Goal: Check status: Check status

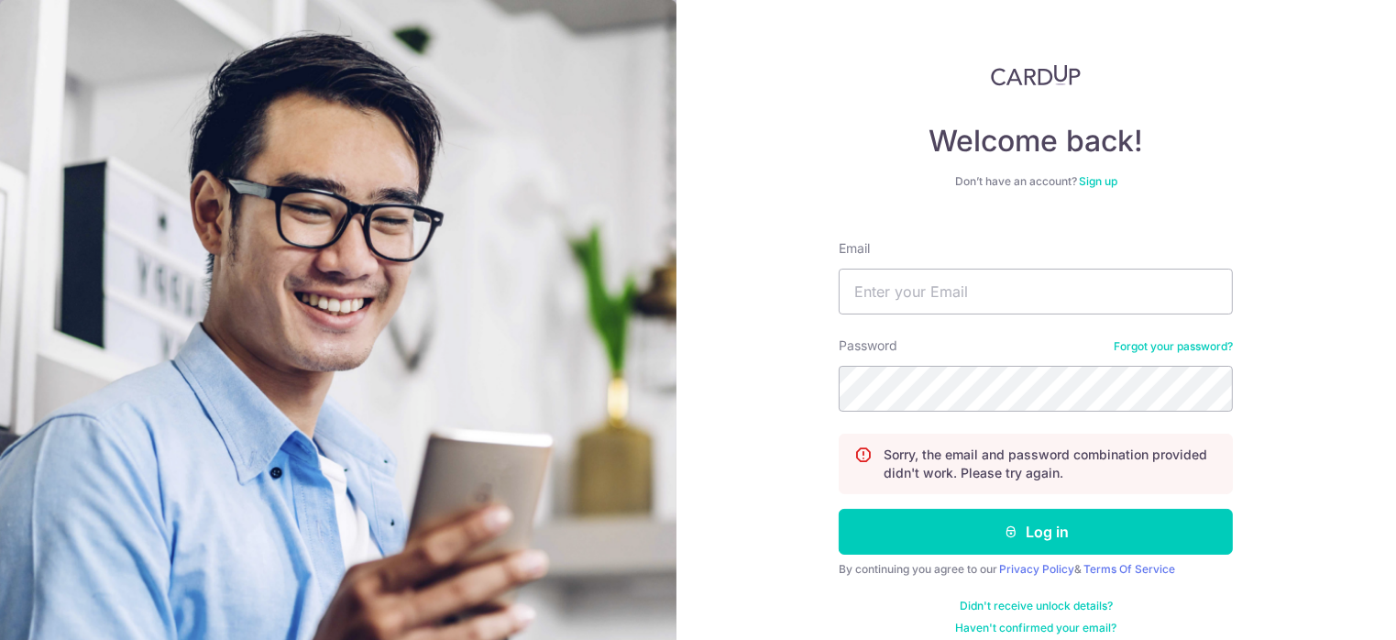
click at [839, 509] on button "Log in" at bounding box center [1036, 532] width 394 height 46
click at [1008, 292] on input "Email" at bounding box center [1036, 292] width 394 height 46
type input "[EMAIL_ADDRESS][DOMAIN_NAME]"
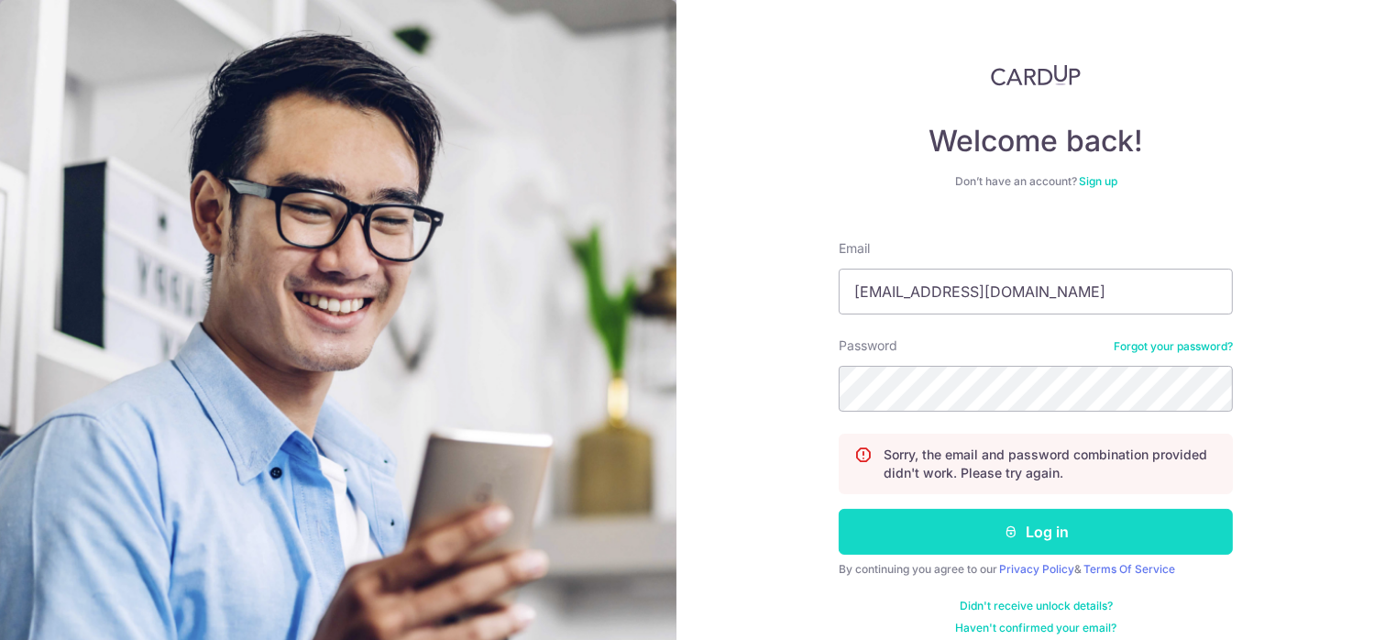
click at [1056, 539] on button "Log in" at bounding box center [1036, 532] width 394 height 46
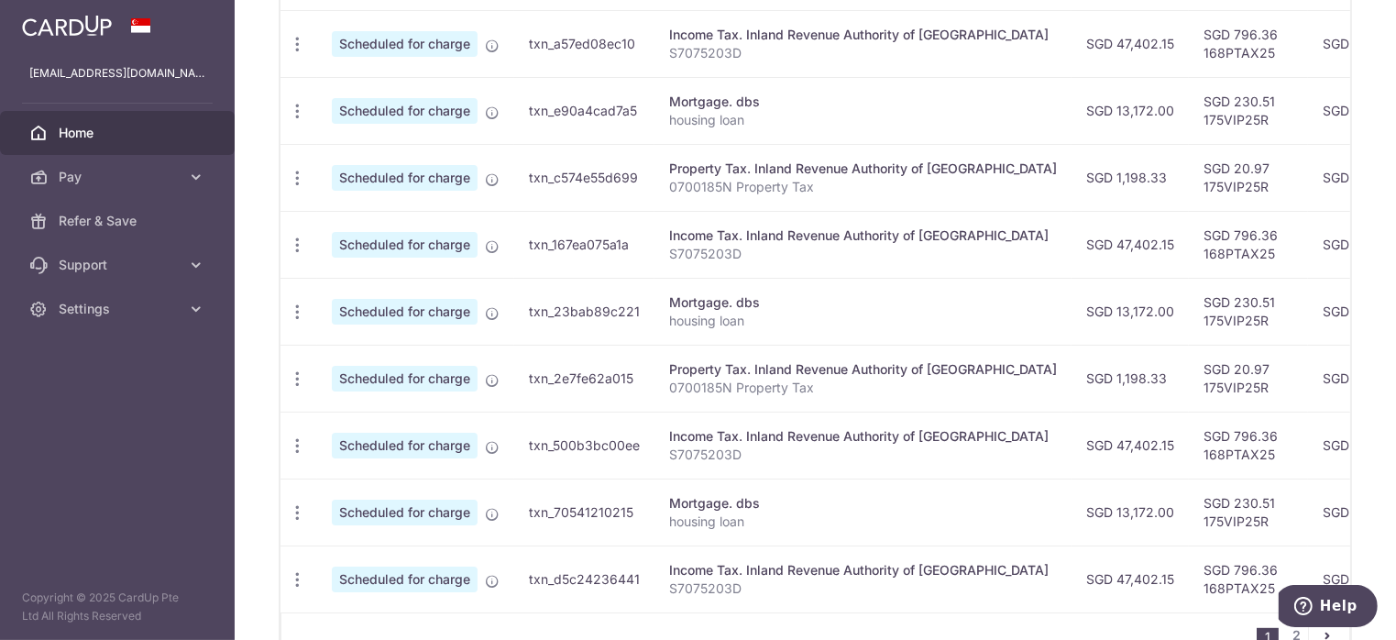
scroll to position [782, 0]
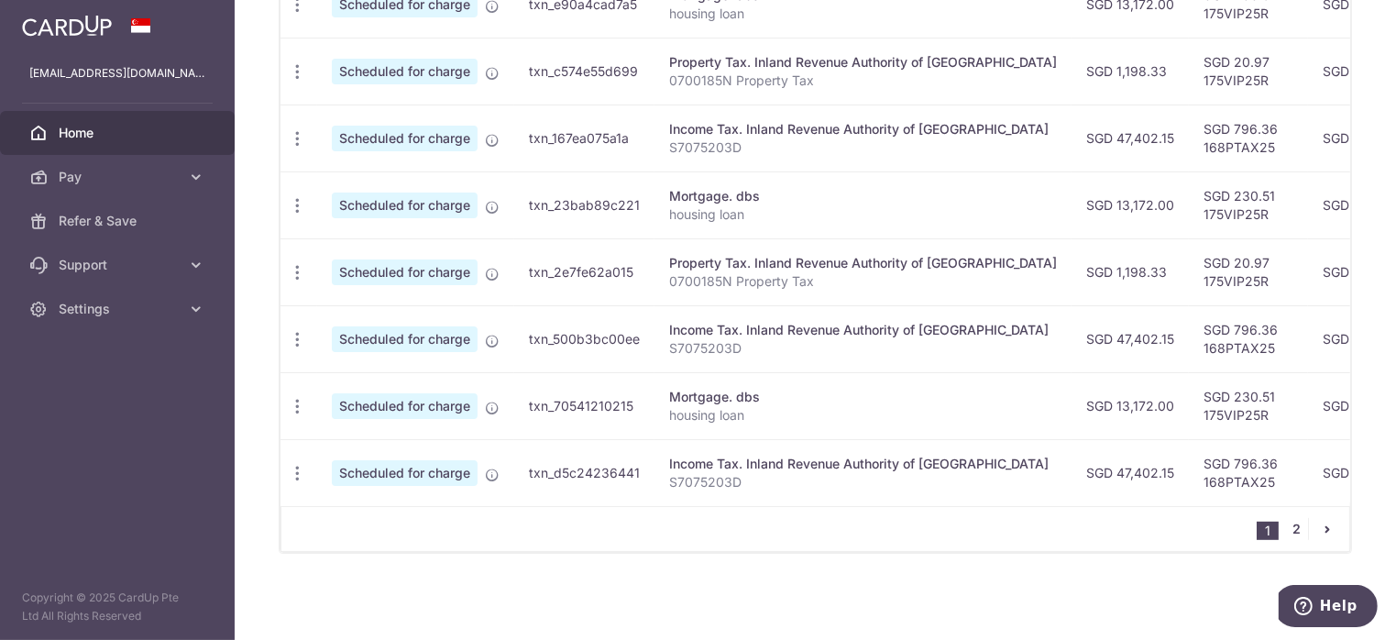
click at [1291, 524] on link "2" at bounding box center [1297, 529] width 22 height 22
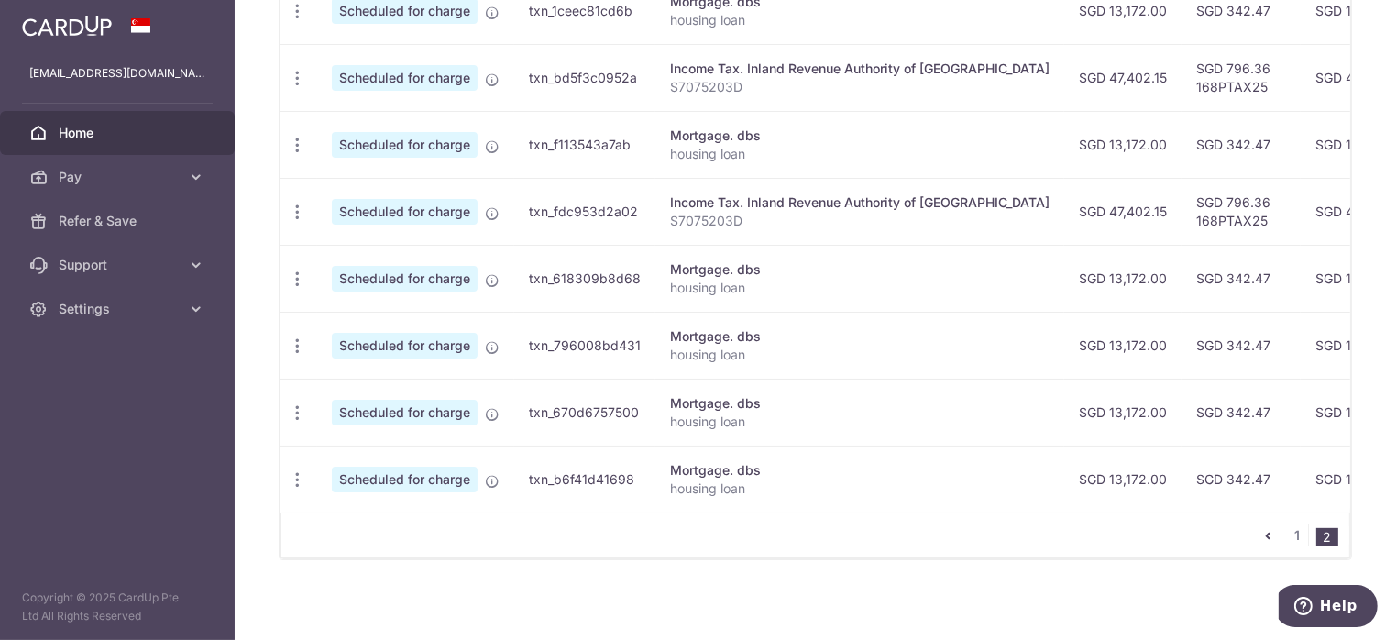
scroll to position [649, 0]
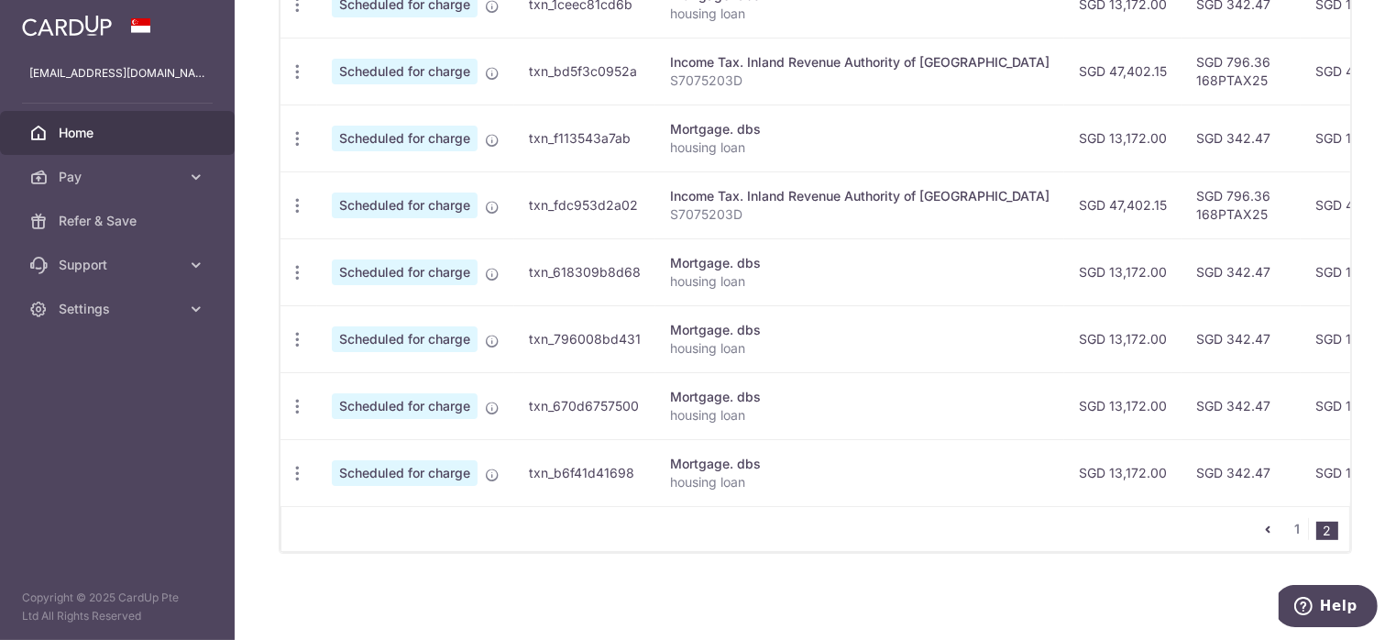
click at [1262, 531] on icon "pager" at bounding box center [1268, 529] width 15 height 15
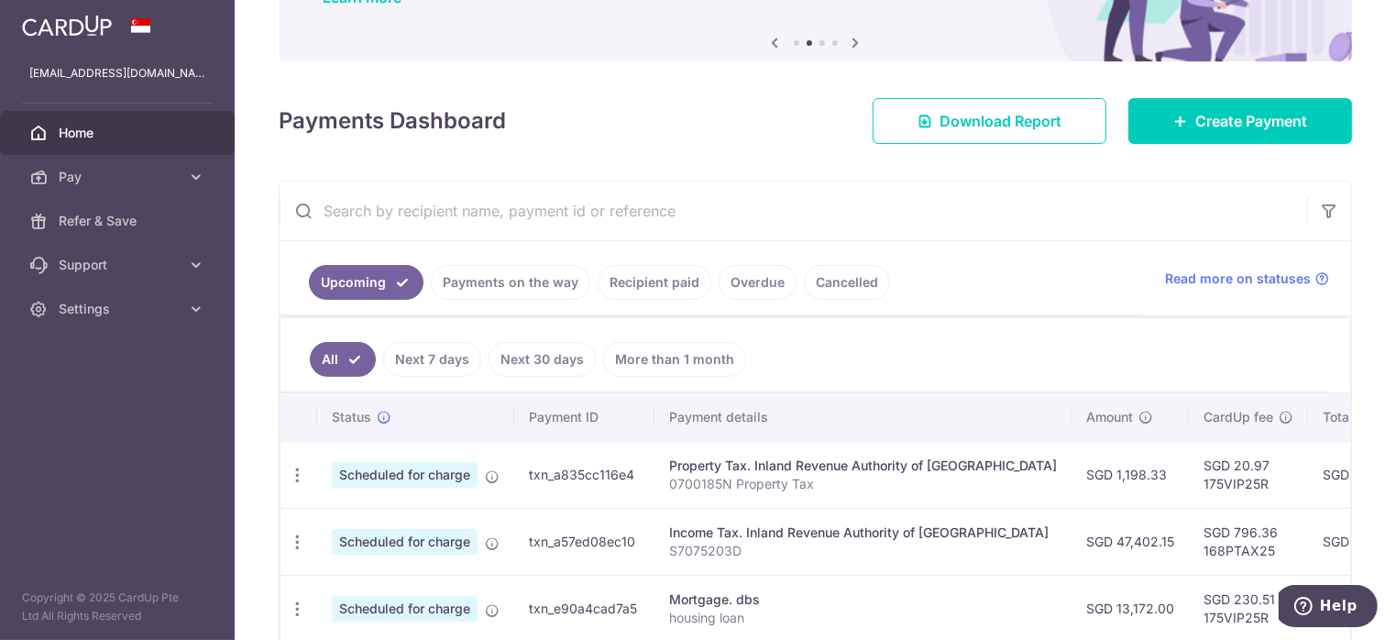
scroll to position [279, 0]
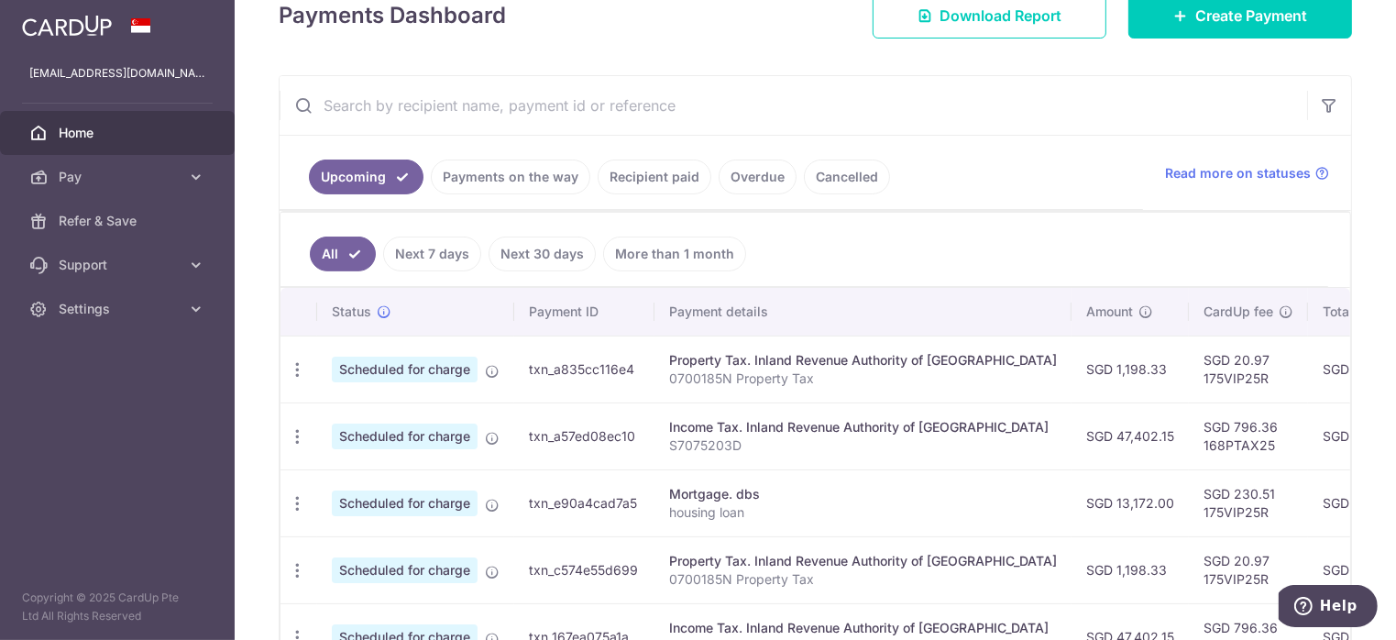
click at [851, 179] on link "Cancelled" at bounding box center [847, 177] width 86 height 35
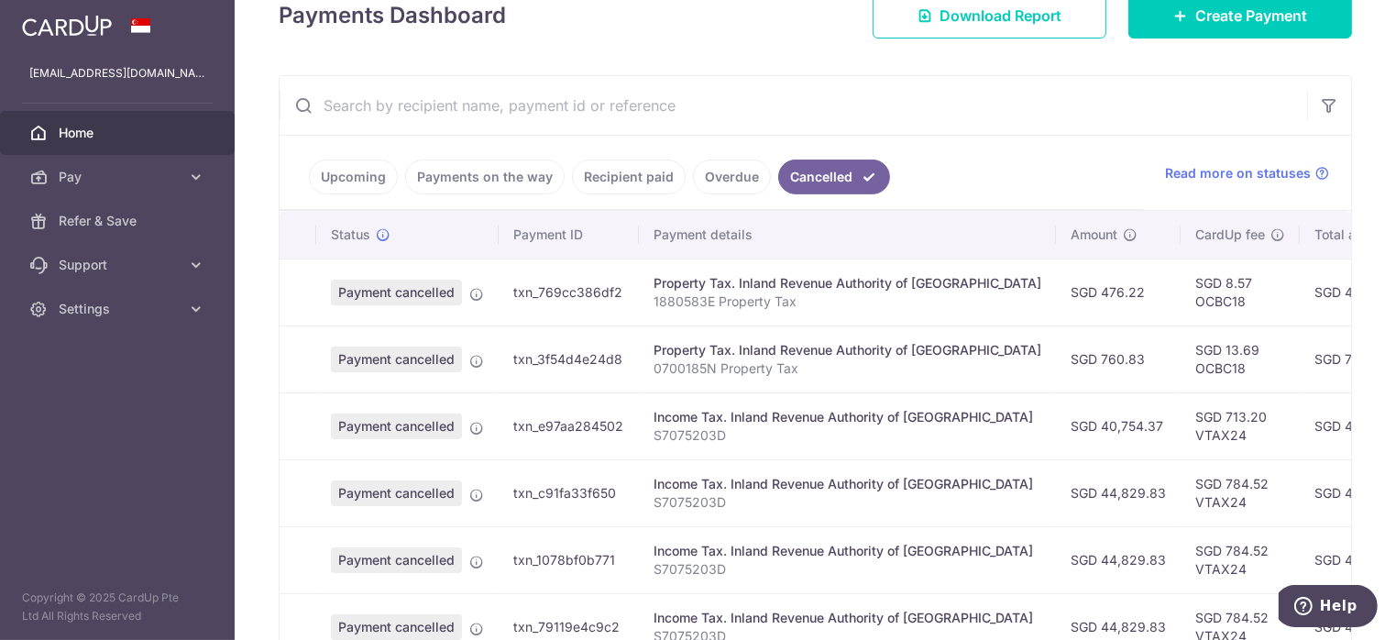
click at [364, 185] on link "Upcoming" at bounding box center [353, 177] width 89 height 35
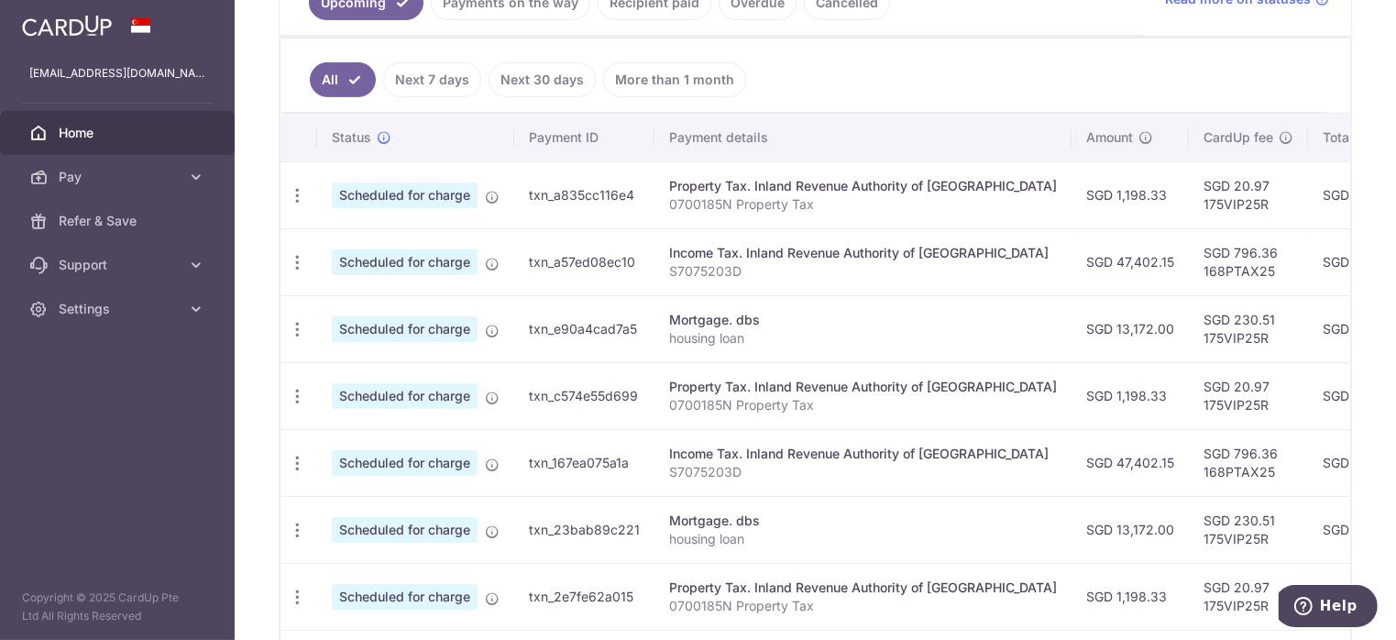
scroll to position [462, 0]
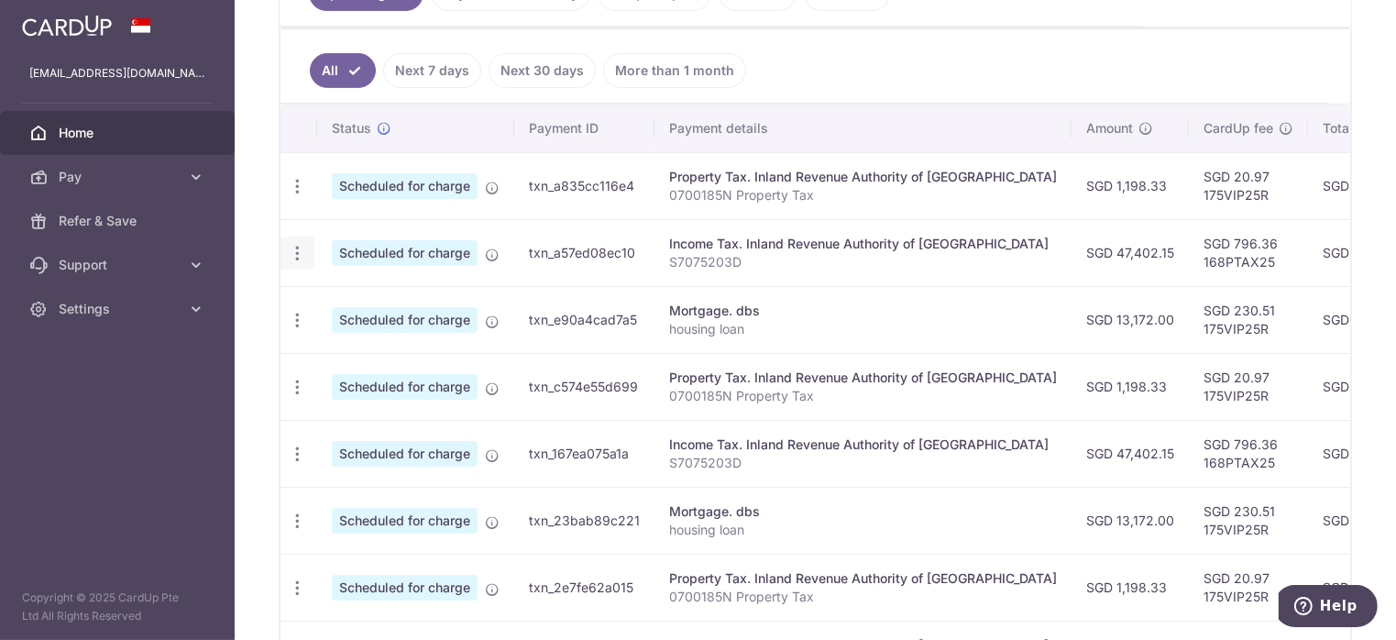
click at [300, 254] on icon "button" at bounding box center [297, 253] width 19 height 19
click at [381, 252] on span "Scheduled for charge" at bounding box center [405, 253] width 146 height 26
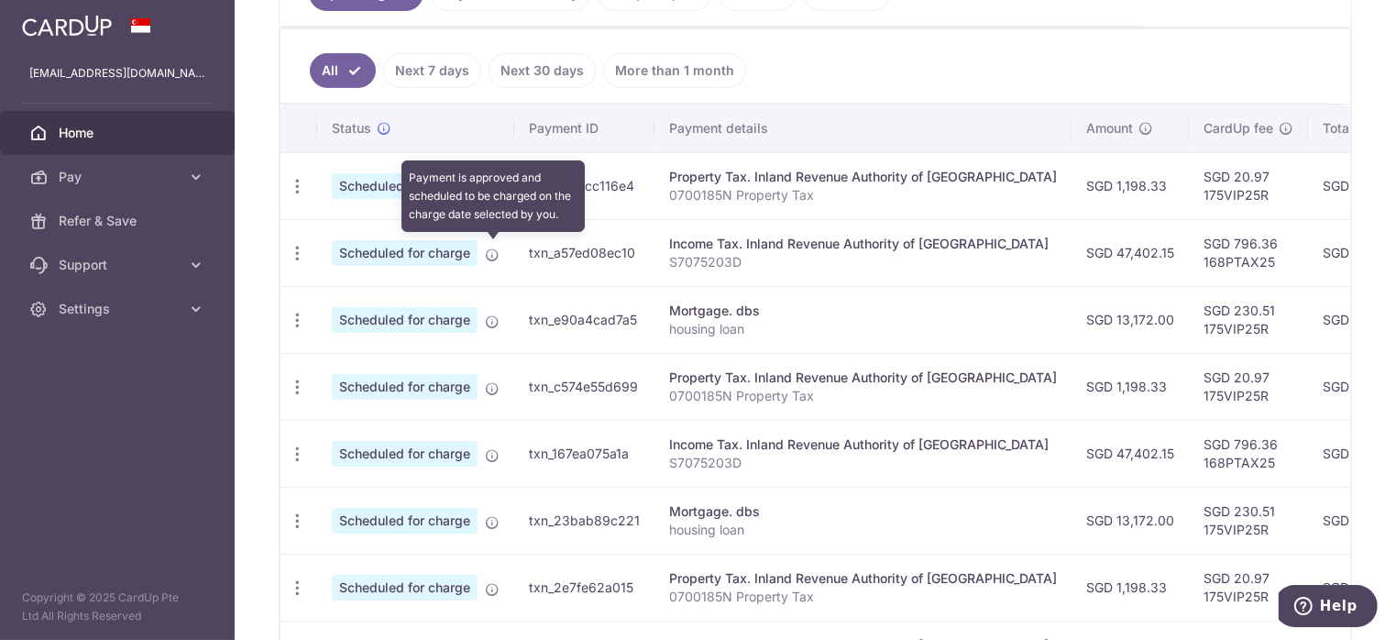
click at [495, 256] on icon at bounding box center [492, 255] width 15 height 15
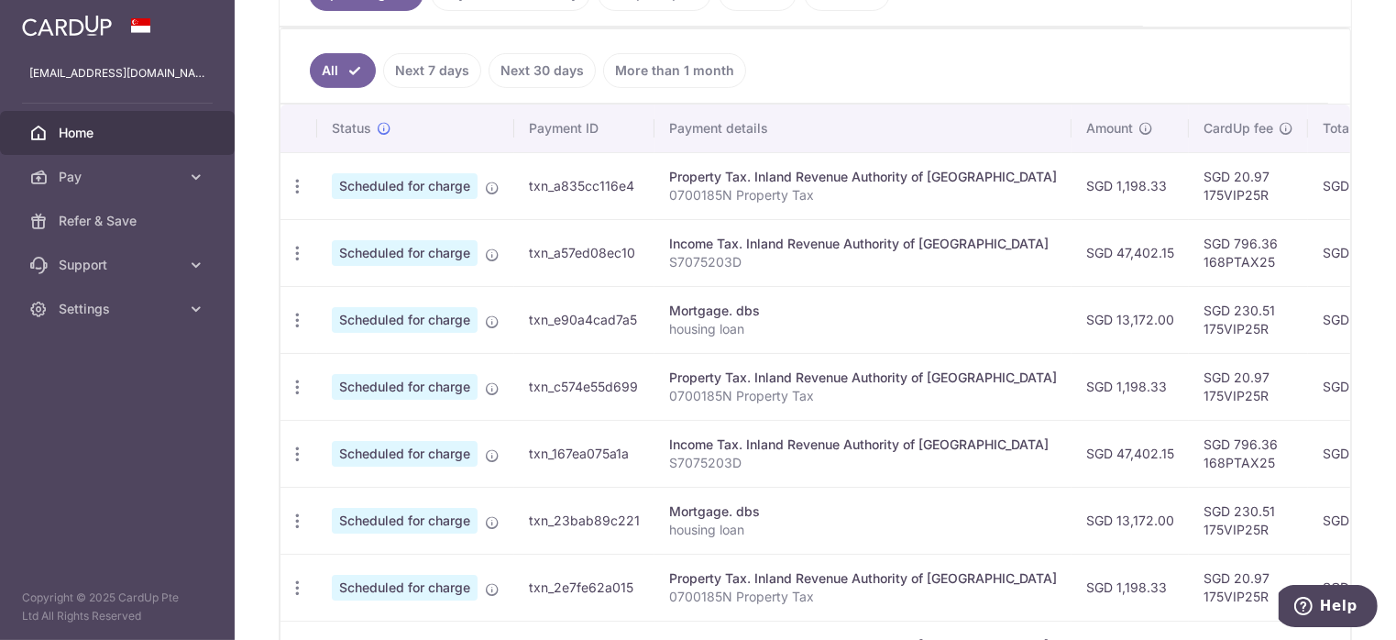
click at [450, 255] on span "Scheduled for charge" at bounding box center [405, 253] width 146 height 26
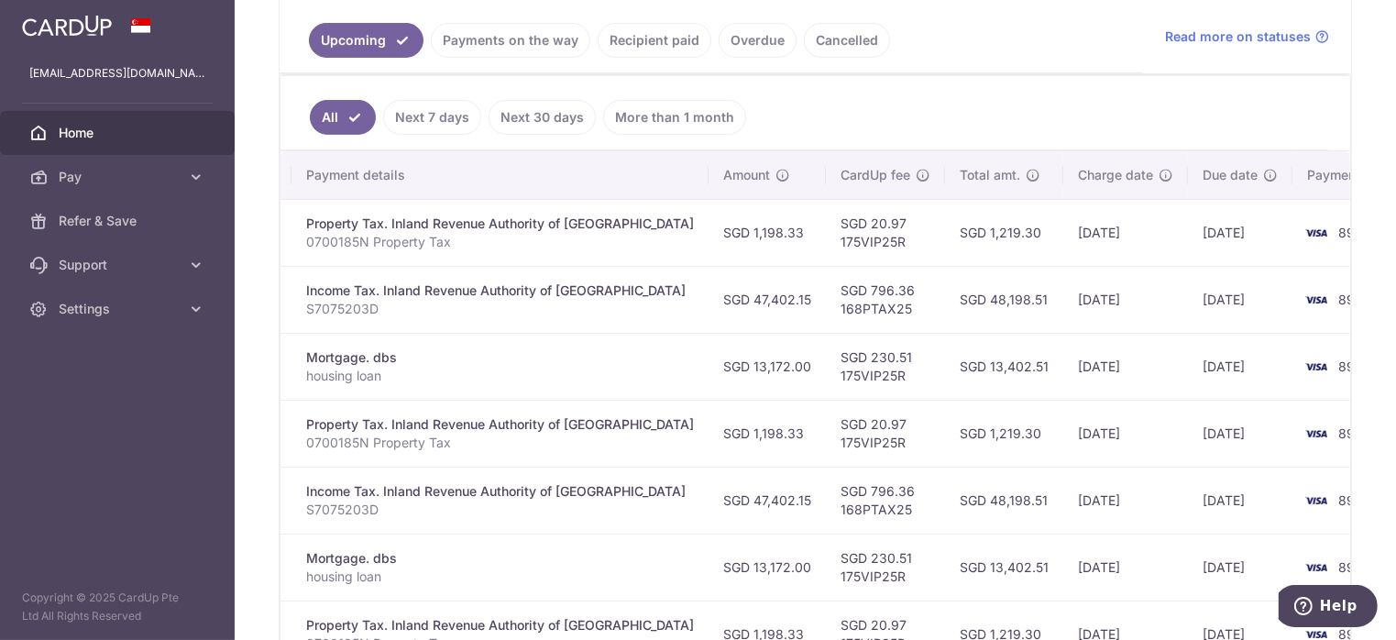
scroll to position [232, 0]
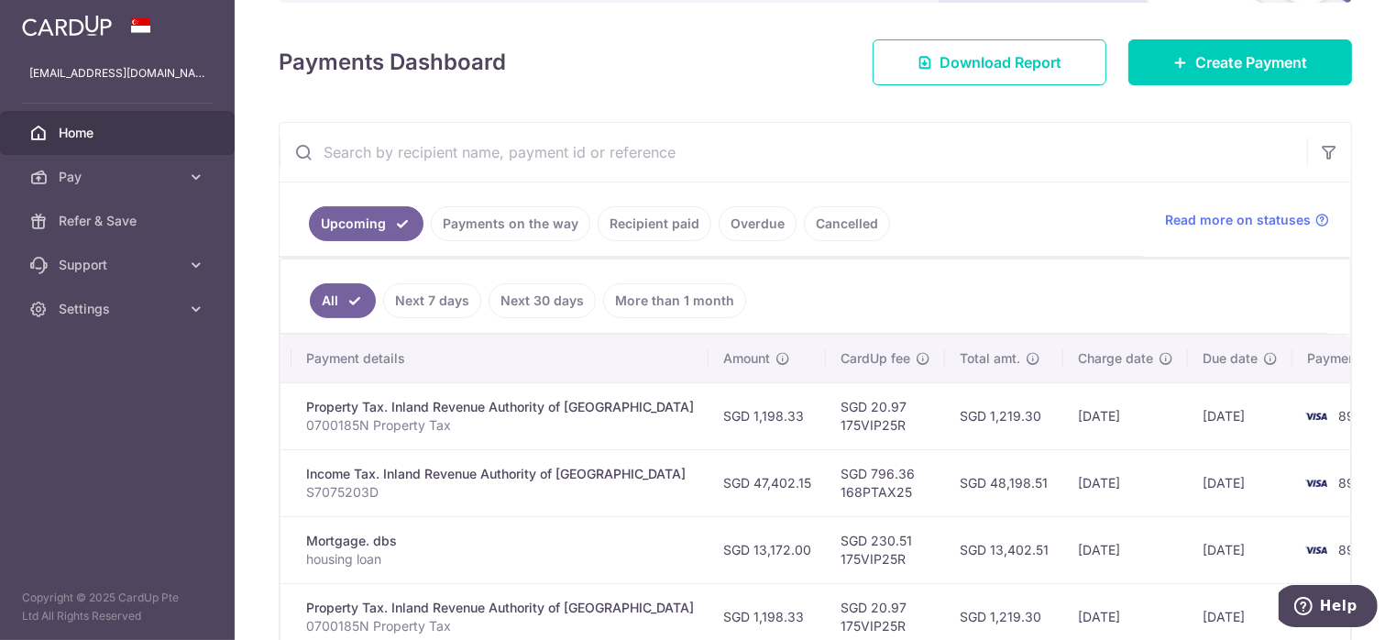
click at [752, 225] on link "Overdue" at bounding box center [758, 223] width 78 height 35
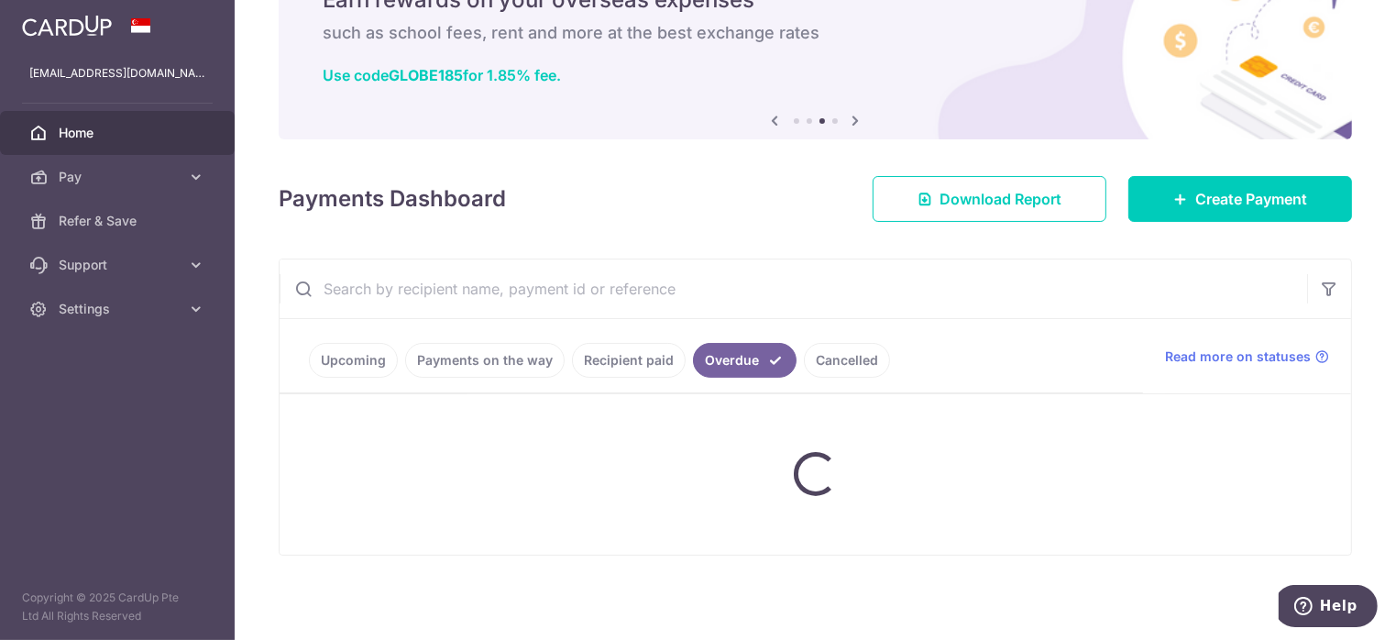
scroll to position [176, 0]
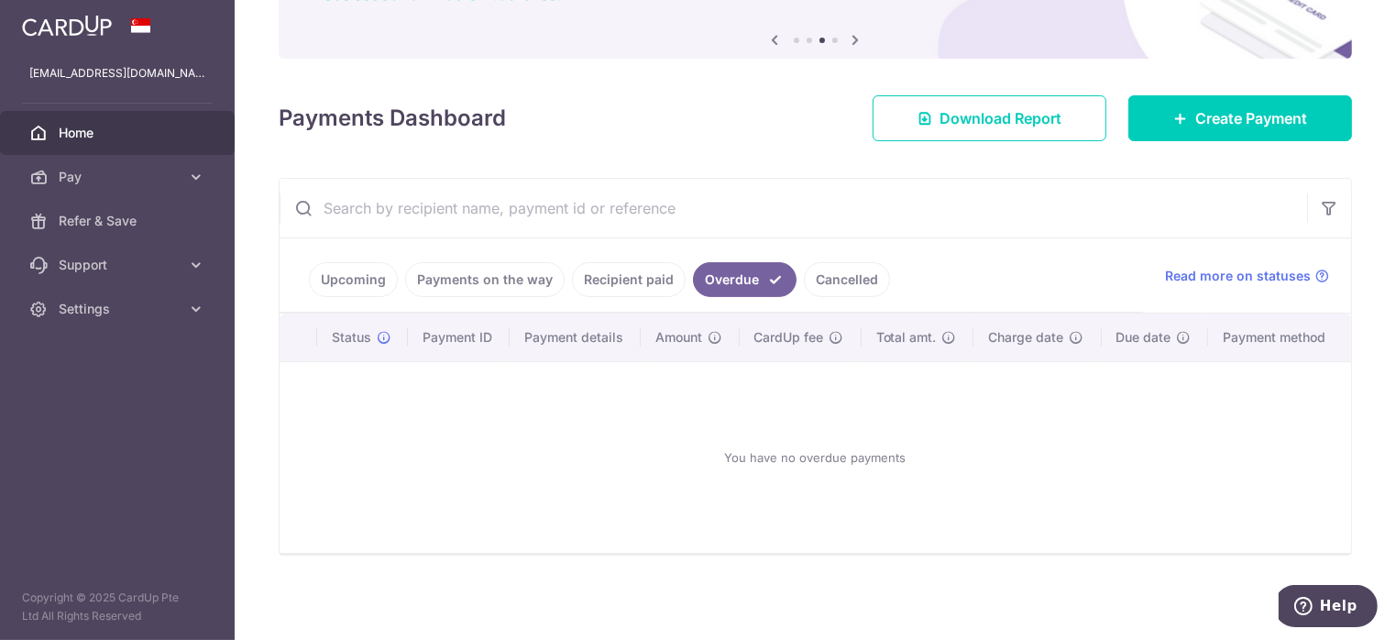
click at [350, 284] on link "Upcoming" at bounding box center [353, 279] width 89 height 35
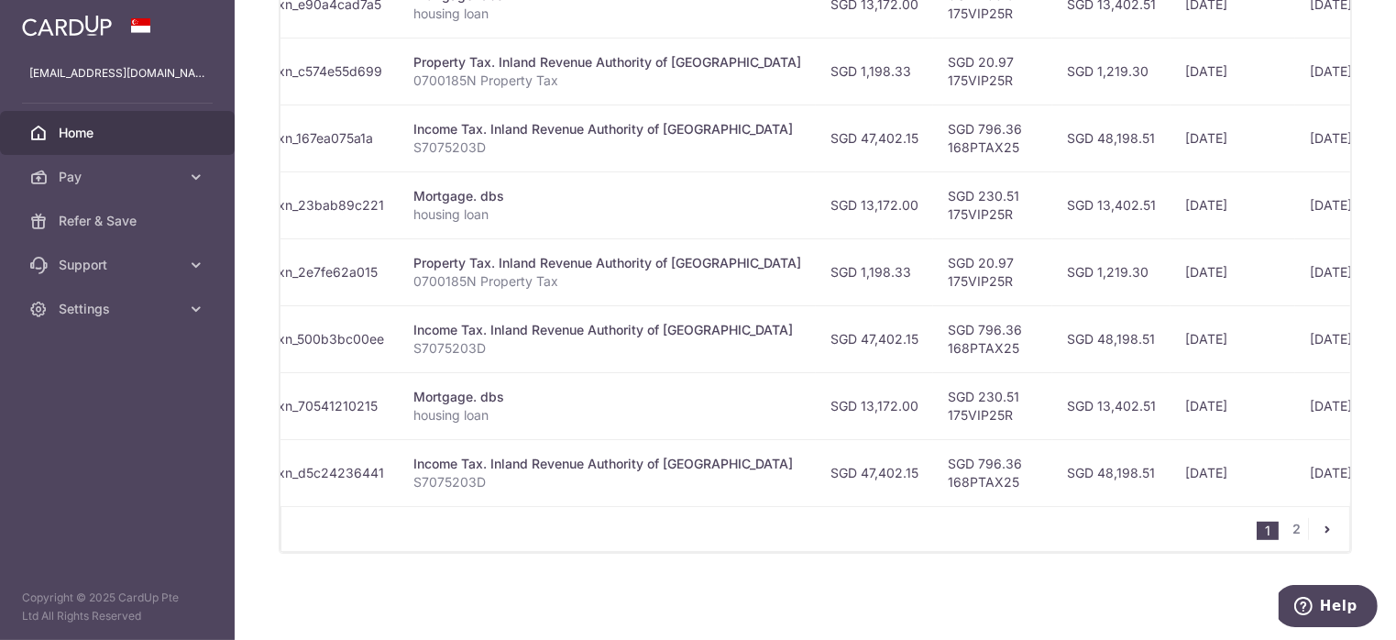
scroll to position [0, 377]
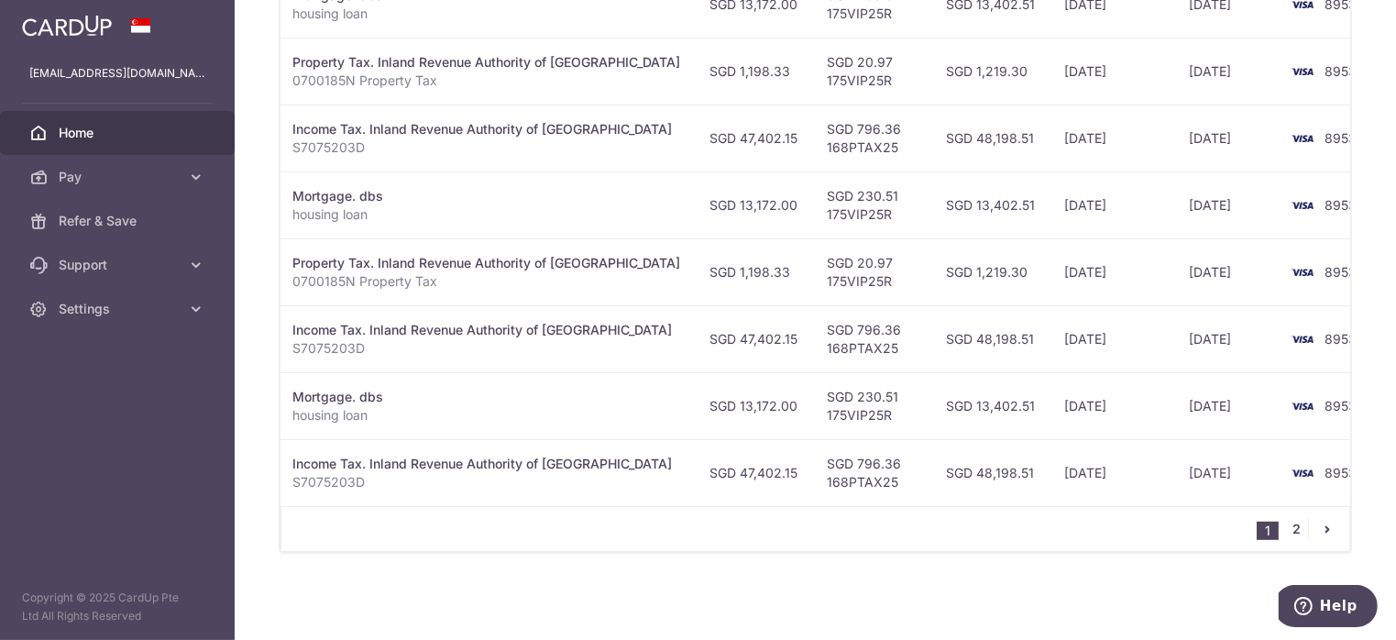
click at [1295, 524] on link "2" at bounding box center [1297, 529] width 22 height 22
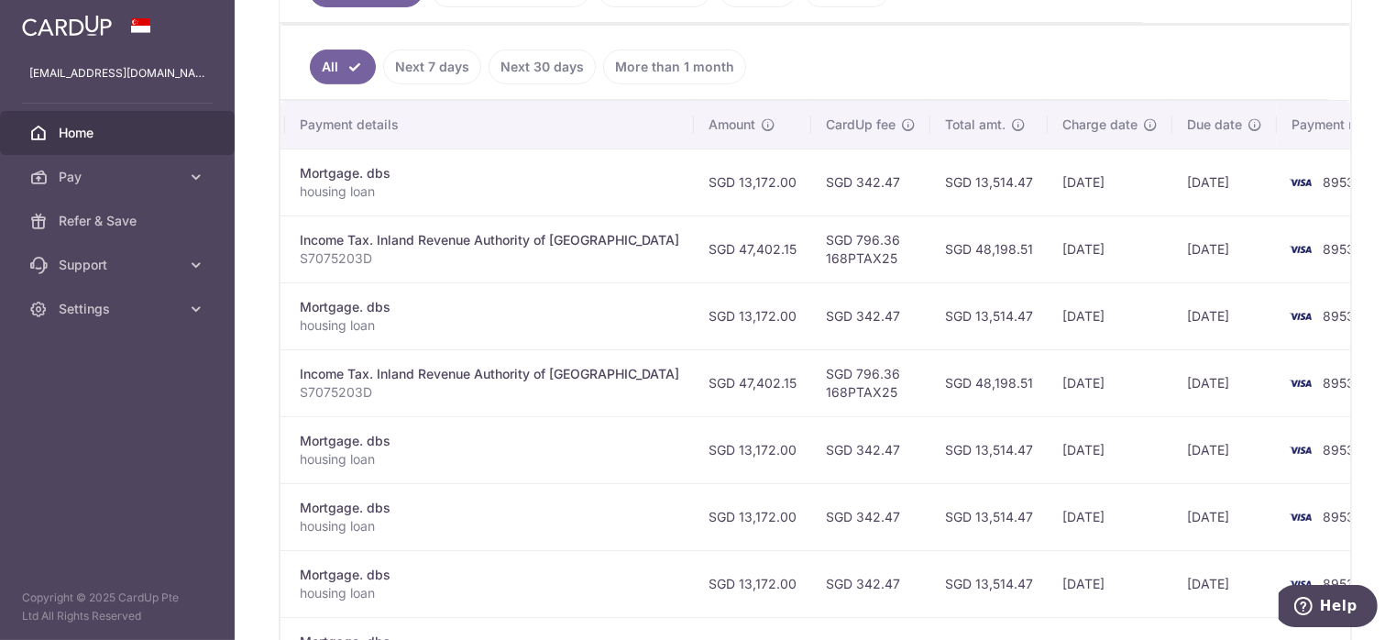
scroll to position [649, 0]
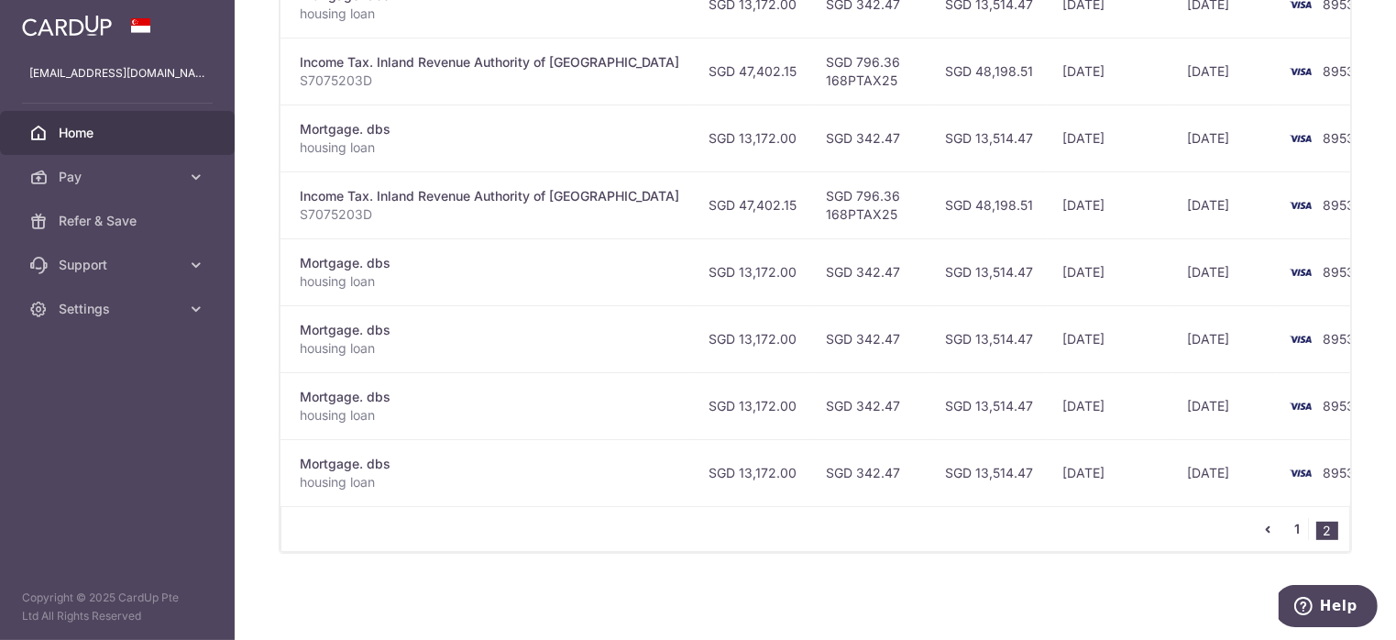
click at [1294, 534] on link "1" at bounding box center [1297, 529] width 22 height 22
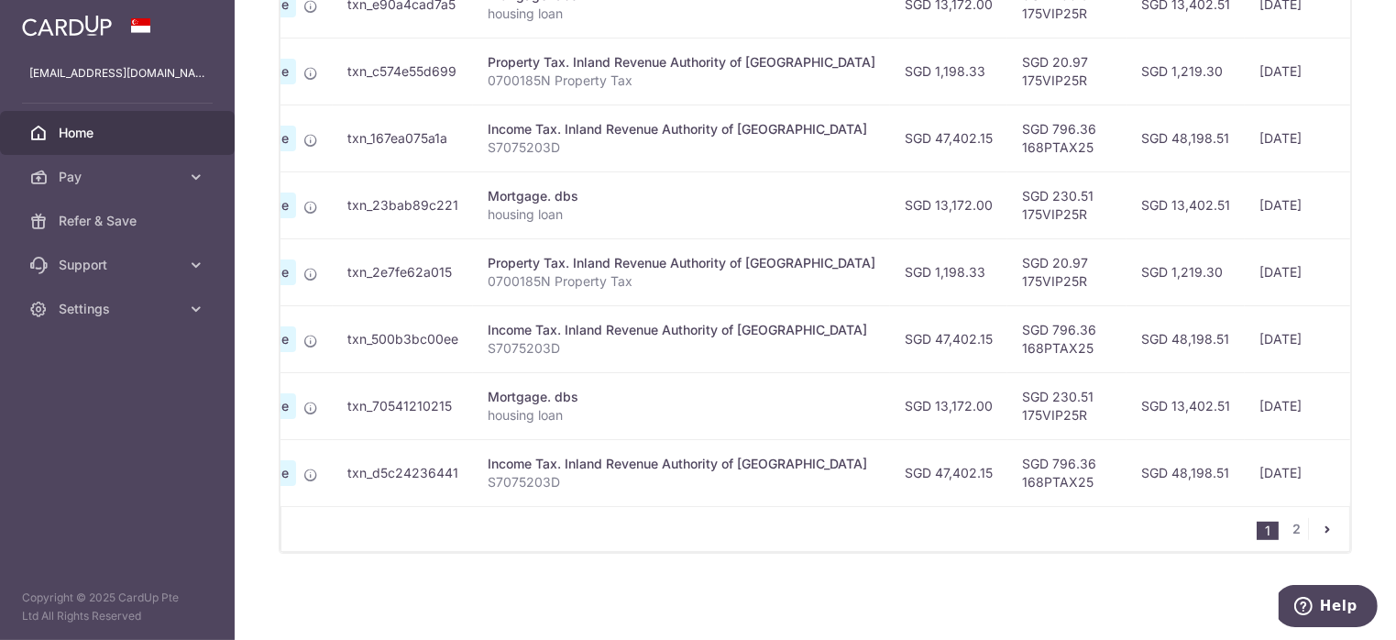
scroll to position [0, 183]
drag, startPoint x: 1026, startPoint y: 505, endPoint x: 1159, endPoint y: 502, distance: 133.0
click at [1159, 502] on div "Status Payment ID Payment details Amount CardUp fee Total amt. Charge date Due …" at bounding box center [816, 170] width 1070 height 763
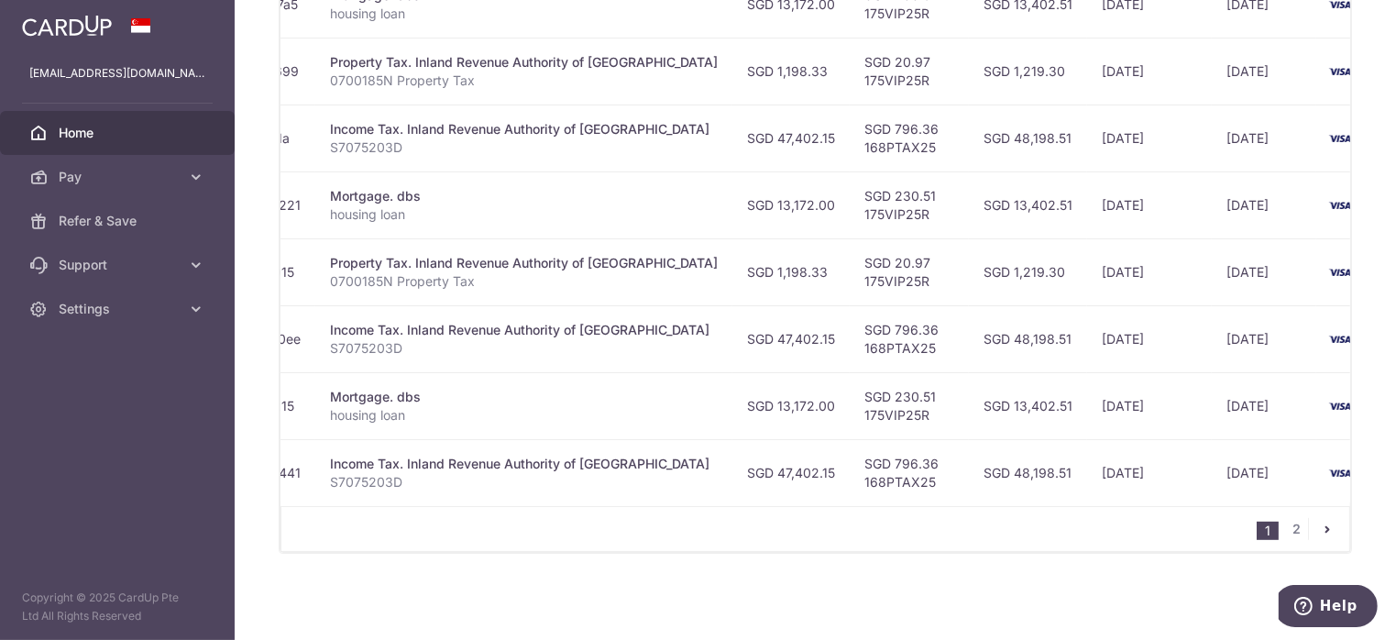
scroll to position [0, 340]
click at [1290, 529] on link "2" at bounding box center [1297, 529] width 22 height 22
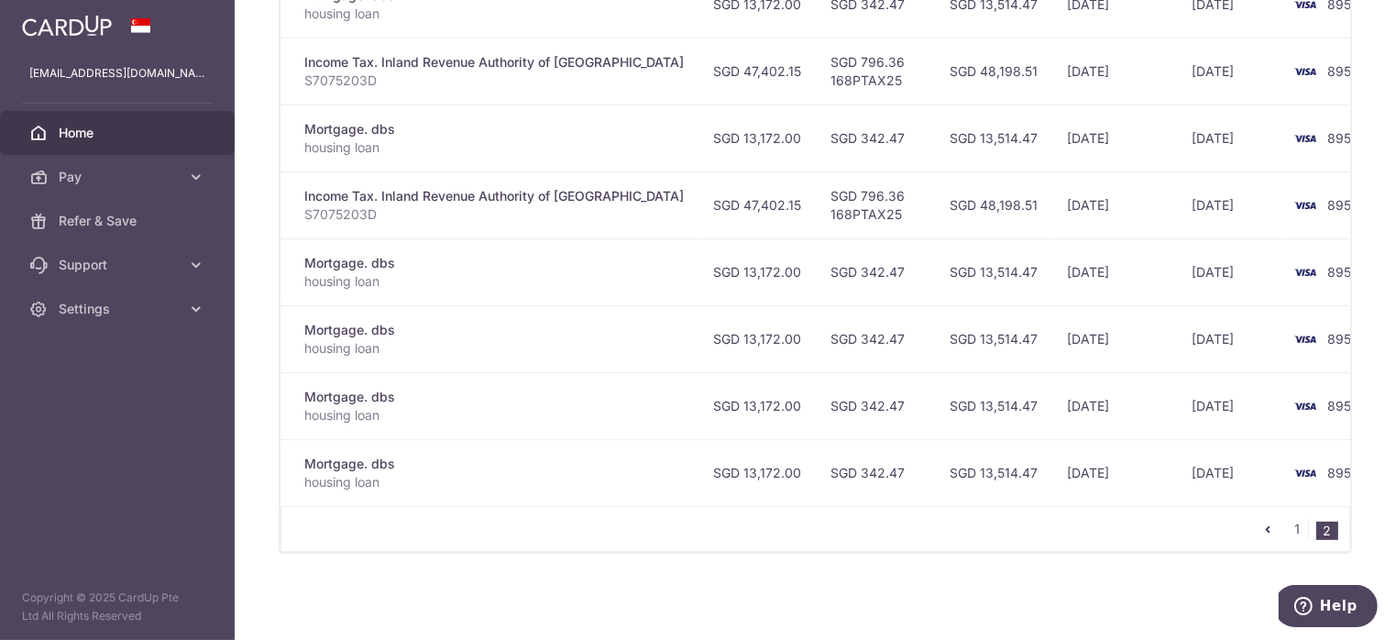
scroll to position [649, 0]
click at [1286, 528] on link "1" at bounding box center [1297, 529] width 22 height 22
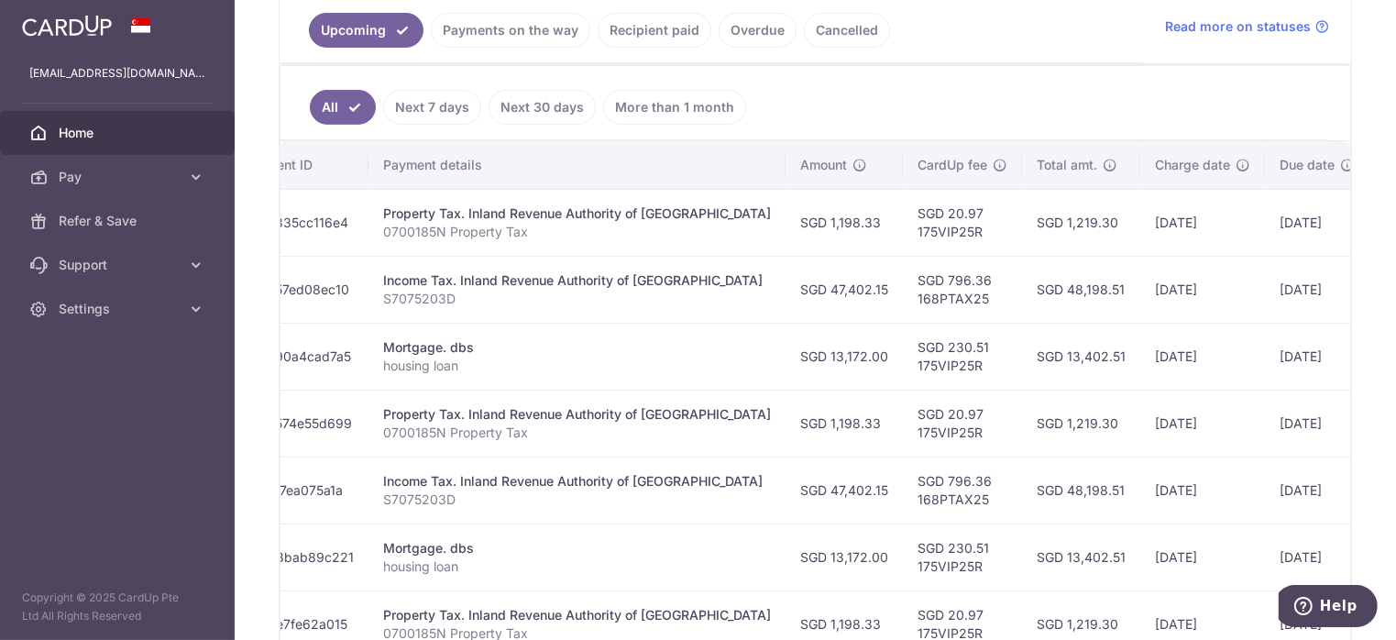
scroll to position [415, 0]
